Goal: Navigation & Orientation: Find specific page/section

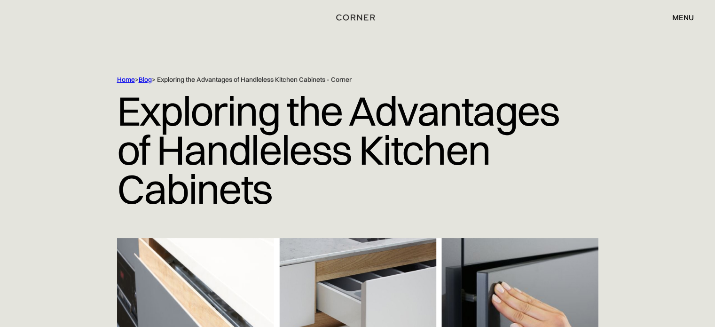
click at [679, 11] on div "menu close" at bounding box center [678, 17] width 31 height 16
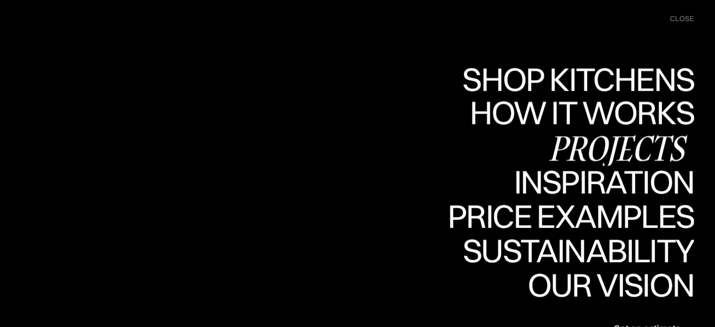
click at [598, 138] on div "Projects" at bounding box center [618, 147] width 152 height 33
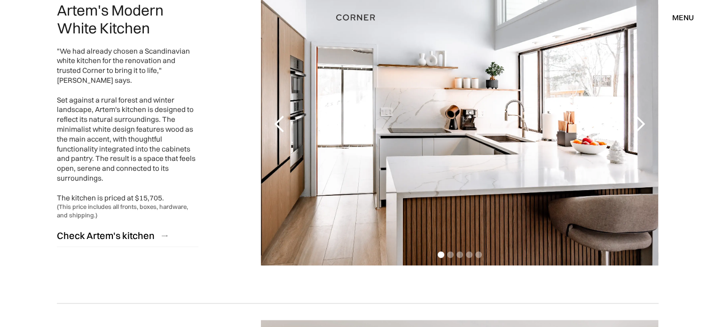
scroll to position [1155, 0]
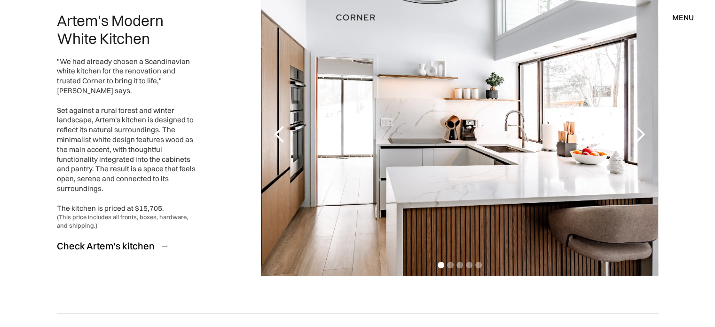
drag, startPoint x: 722, startPoint y: 27, endPoint x: 709, endPoint y: 154, distance: 127.1
click at [647, 137] on div "next slide" at bounding box center [639, 134] width 19 height 19
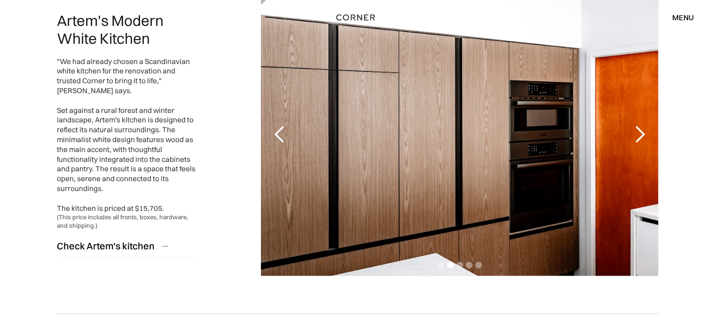
click at [649, 137] on div "next slide" at bounding box center [639, 134] width 19 height 19
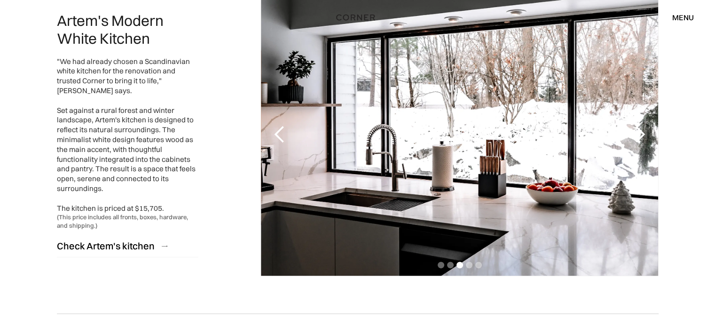
click at [649, 137] on div "next slide" at bounding box center [639, 134] width 19 height 19
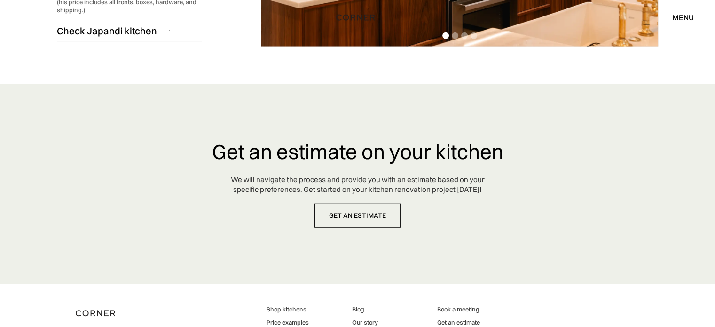
scroll to position [2501, 0]
